Goal: Feedback & Contribution: Leave review/rating

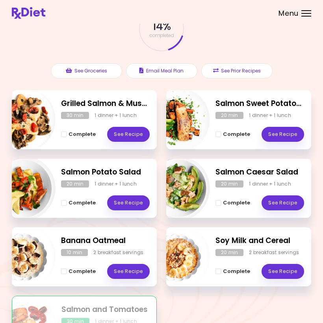
scroll to position [68, 0]
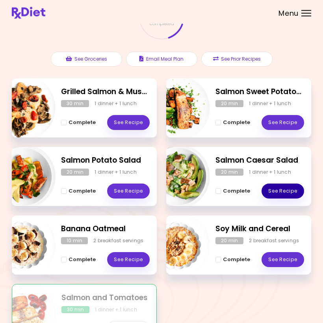
click at [286, 186] on link "See Recipe" at bounding box center [282, 191] width 43 height 15
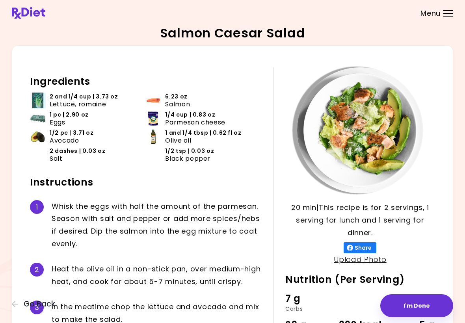
click at [322, 302] on button "I'm Done" at bounding box center [416, 305] width 73 height 23
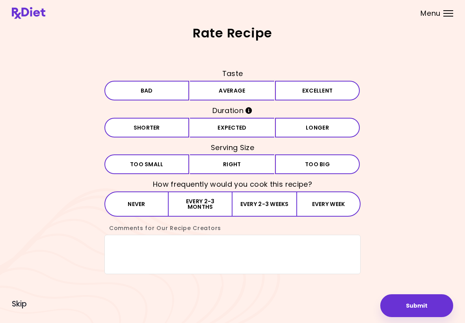
click at [250, 89] on button "Average" at bounding box center [232, 91] width 85 height 20
click at [158, 126] on button "Shorter" at bounding box center [146, 128] width 85 height 20
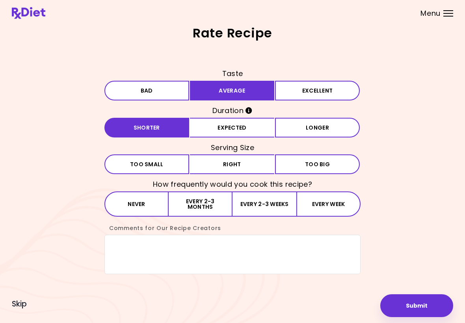
click at [160, 161] on span "Too small" at bounding box center [146, 164] width 33 height 6
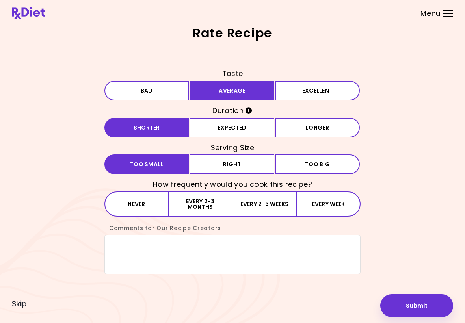
click at [274, 203] on button "Every 2-3 weeks" at bounding box center [264, 203] width 64 height 25
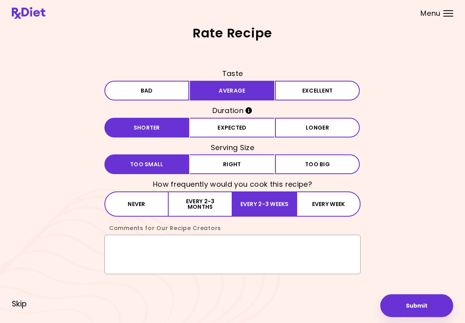
click at [126, 241] on textarea "Comments for Our Recipe Creators" at bounding box center [232, 254] width 256 height 39
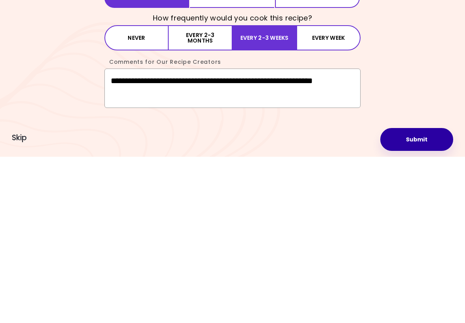
type textarea "**********"
click at [322, 294] on button "Submit" at bounding box center [416, 305] width 73 height 23
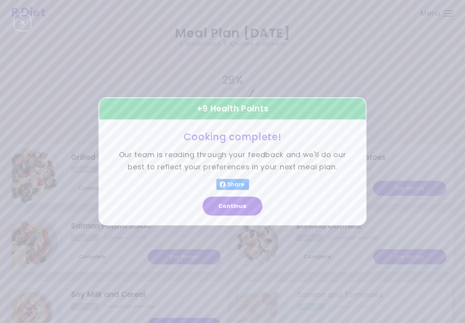
click at [234, 205] on button "Continue" at bounding box center [232, 206] width 60 height 19
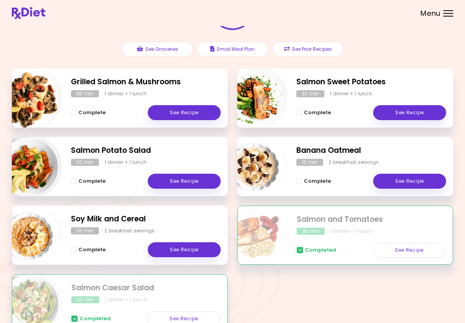
scroll to position [63, 0]
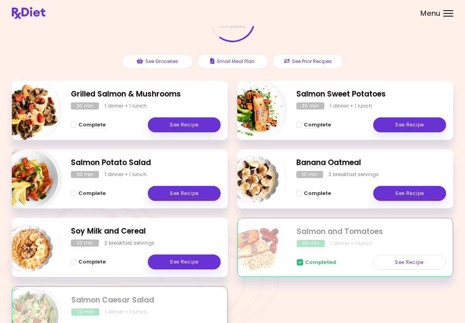
click at [322, 189] on link "See Recipe" at bounding box center [409, 193] width 73 height 15
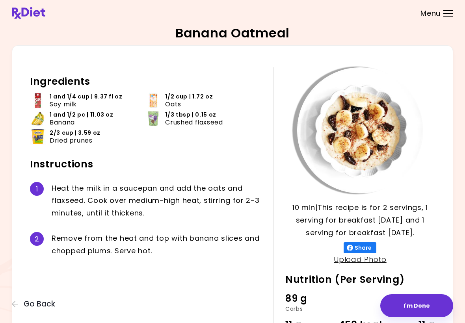
click at [322, 303] on button "I'm Done" at bounding box center [416, 305] width 73 height 23
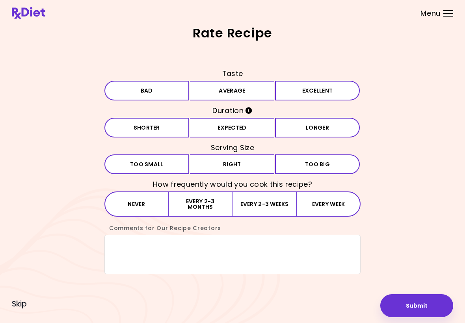
click at [305, 87] on button "Excellent" at bounding box center [317, 91] width 85 height 20
click at [234, 128] on button "Expected" at bounding box center [232, 128] width 85 height 20
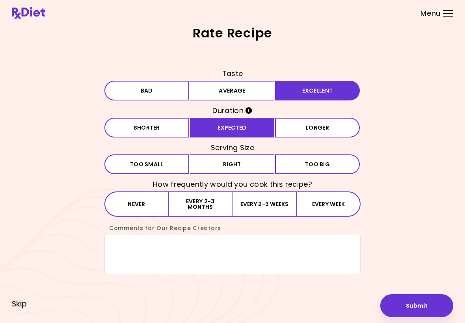
click at [169, 157] on button "Small Too small" at bounding box center [146, 164] width 85 height 20
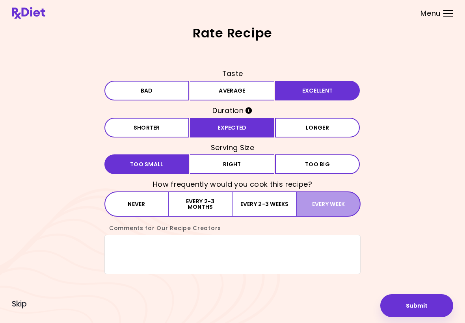
click at [322, 204] on button "Every week" at bounding box center [328, 203] width 64 height 25
click at [128, 246] on textarea "Comments for Our Recipe Creators" at bounding box center [232, 254] width 256 height 39
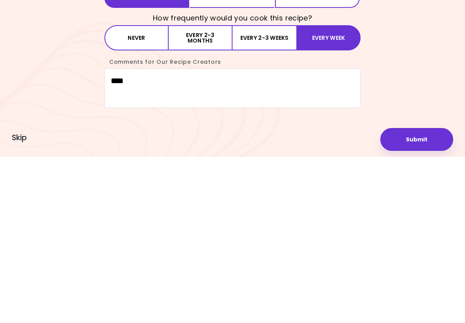
click at [322, 131] on div "Rate Recipe Taste Bad Average Excellent Duration Shorter Expected Longer Servin…" at bounding box center [232, 161] width 465 height 323
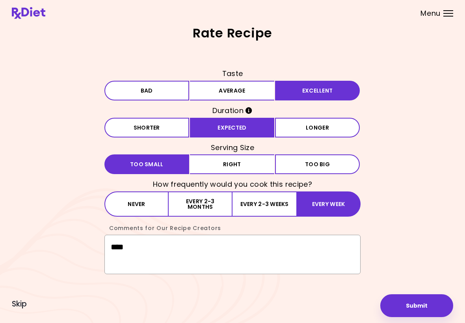
click at [147, 247] on textarea "****" at bounding box center [232, 254] width 256 height 39
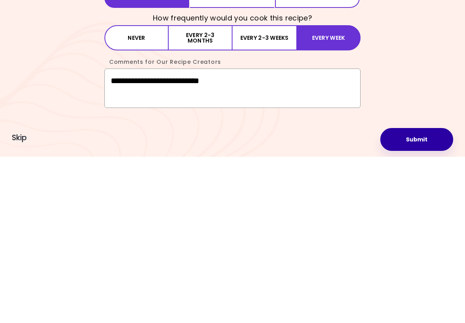
type textarea "**********"
click at [322, 294] on button "Submit" at bounding box center [416, 305] width 73 height 23
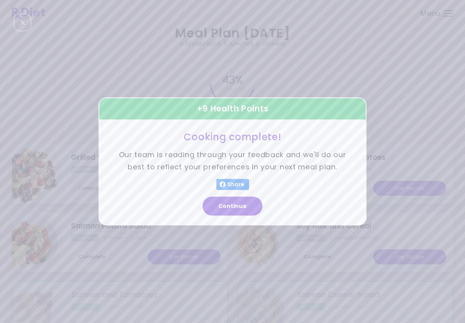
click at [237, 204] on button "Continue" at bounding box center [232, 206] width 60 height 19
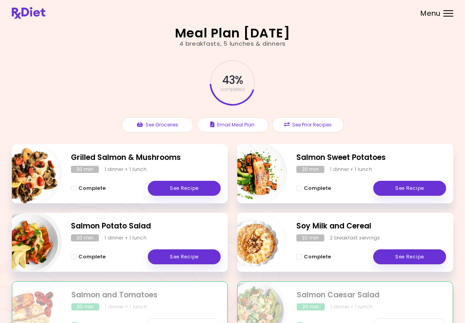
click at [1, 102] on div "Meal Plan [DATE] 4 breakfasts , 5 lunches & dinners 43 % completed See Grocerie…" at bounding box center [232, 222] width 465 height 445
click at [5, 106] on div "Meal Plan [DATE] 4 breakfasts , 5 lunches & dinners 43 % completed See Grocerie…" at bounding box center [232, 222] width 465 height 445
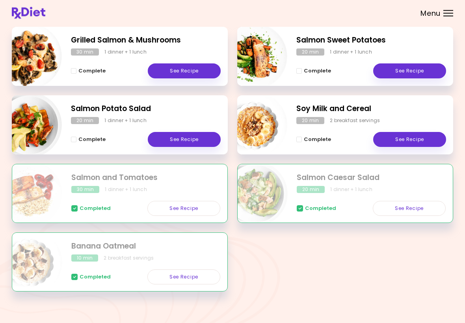
scroll to position [122, 0]
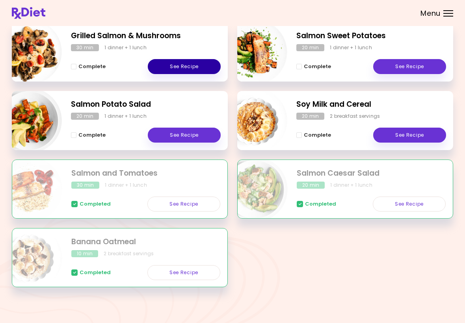
click at [185, 68] on link "See Recipe" at bounding box center [184, 66] width 73 height 15
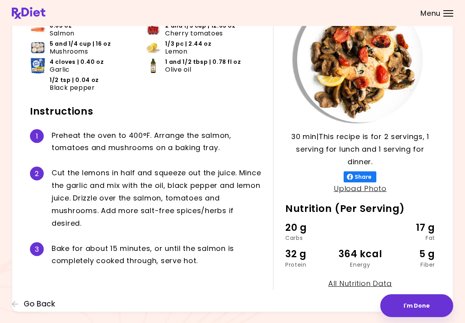
scroll to position [81, 0]
